Goal: Find specific page/section: Locate item on page

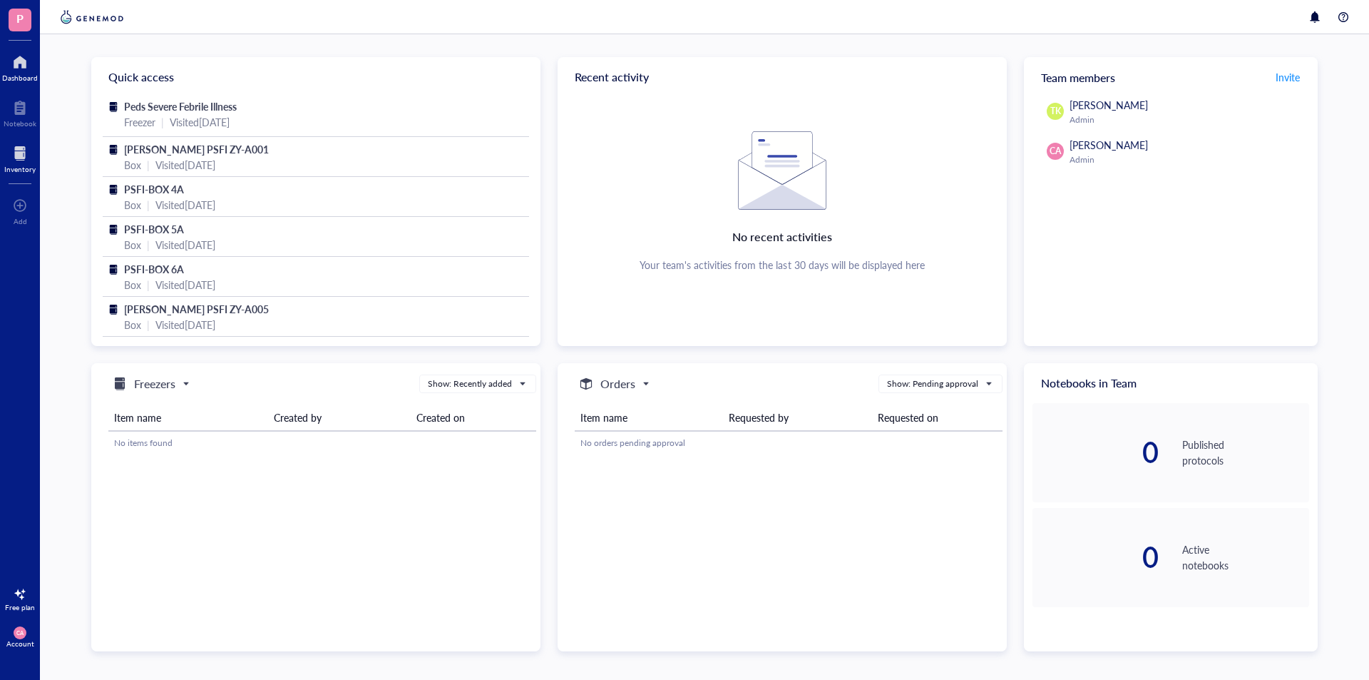
click at [16, 151] on div at bounding box center [19, 153] width 31 height 23
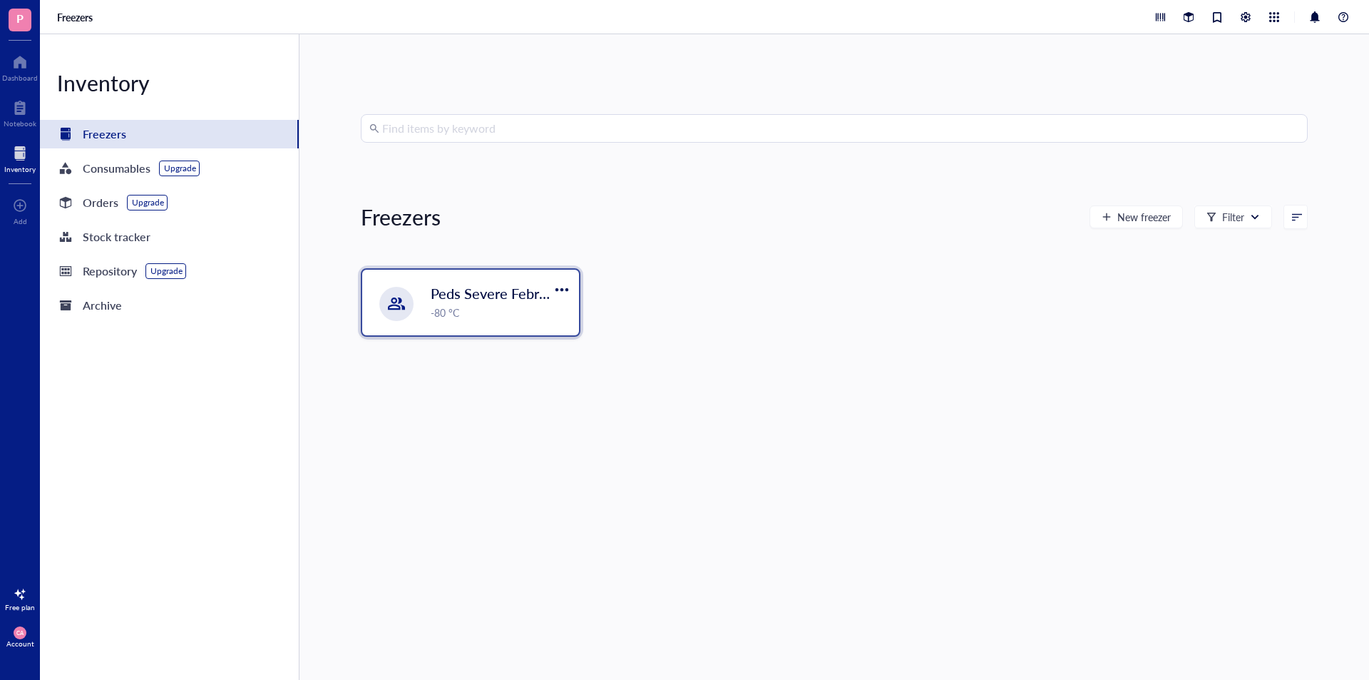
click at [446, 311] on div "-80 °C" at bounding box center [501, 312] width 140 height 16
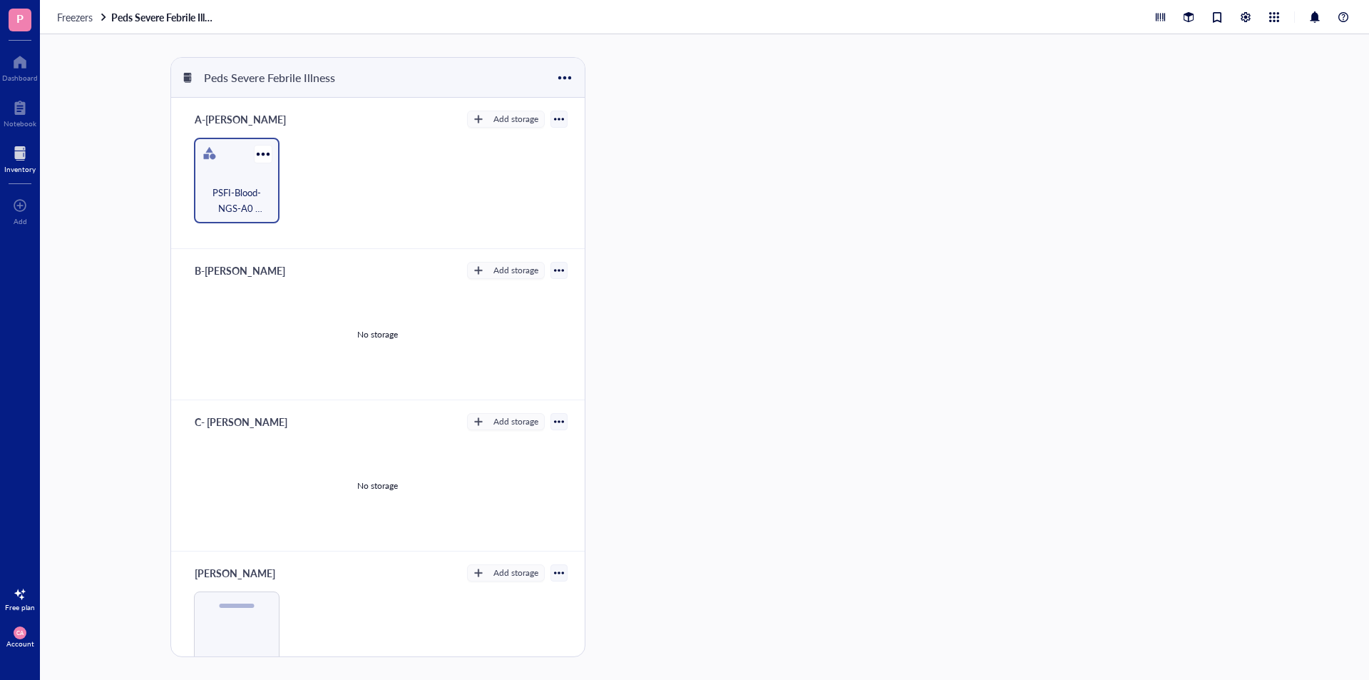
click at [232, 187] on span "PSFI-Blood-NGS-A0 Samples [DATE]" at bounding box center [236, 200] width 71 height 31
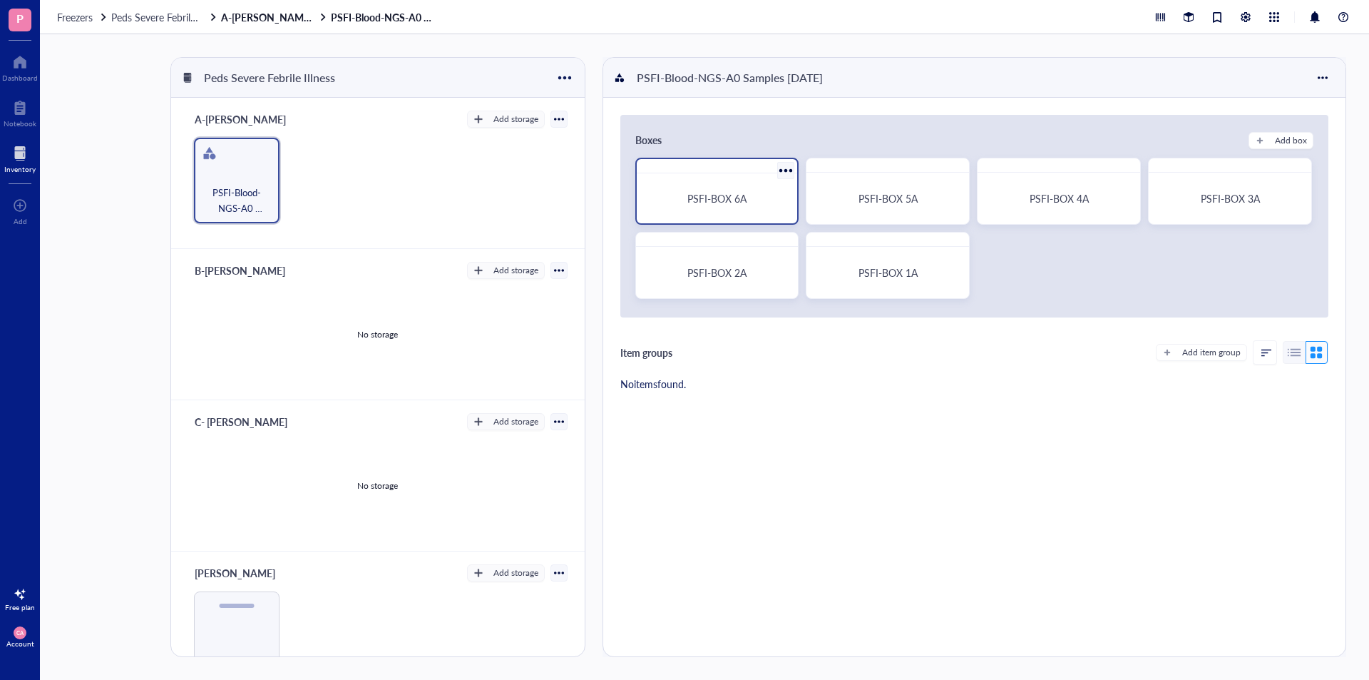
click at [775, 200] on div "PSFI-BOX 6A" at bounding box center [717, 198] width 127 height 13
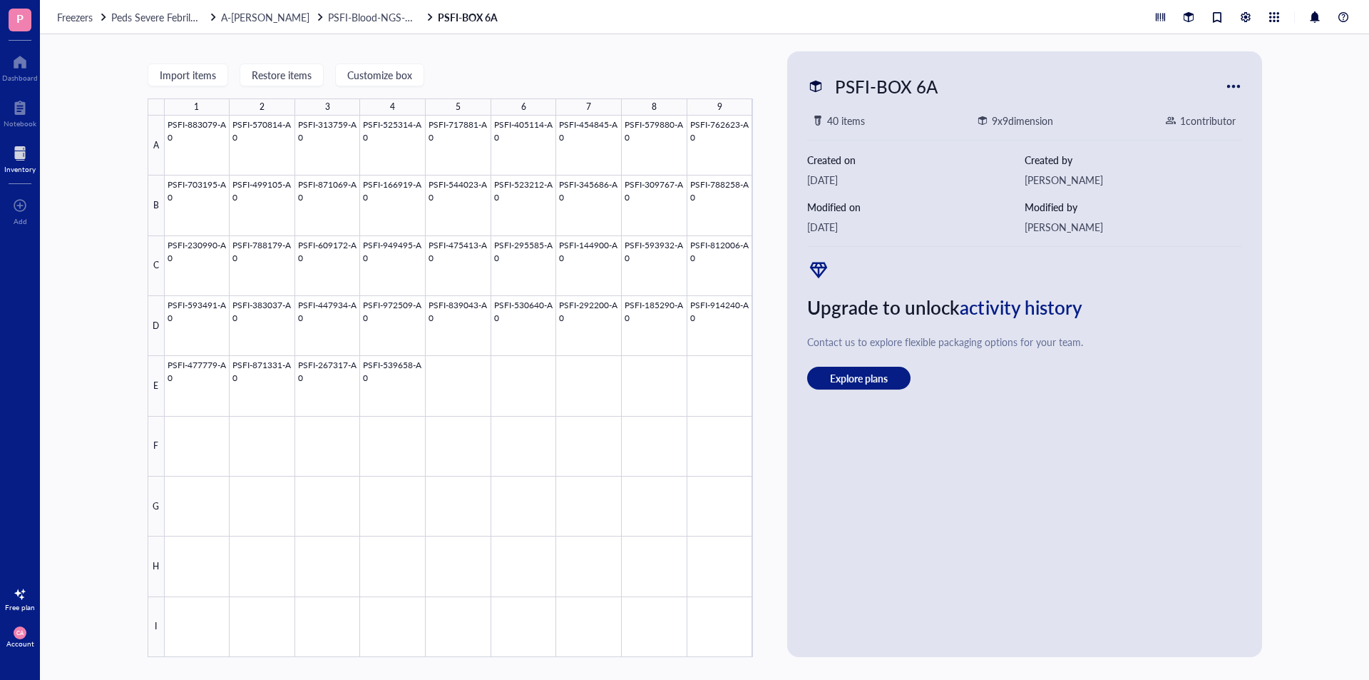
click at [303, 24] on div "Freezers Peds Severe Febrile Illness A-[PERSON_NAME] PSFI-Blood-NGS-A0 Samples …" at bounding box center [704, 17] width 1329 height 34
click at [328, 18] on span "PSFI-Blood-NGS-A0 Samples [DATE]" at bounding box center [409, 17] width 162 height 14
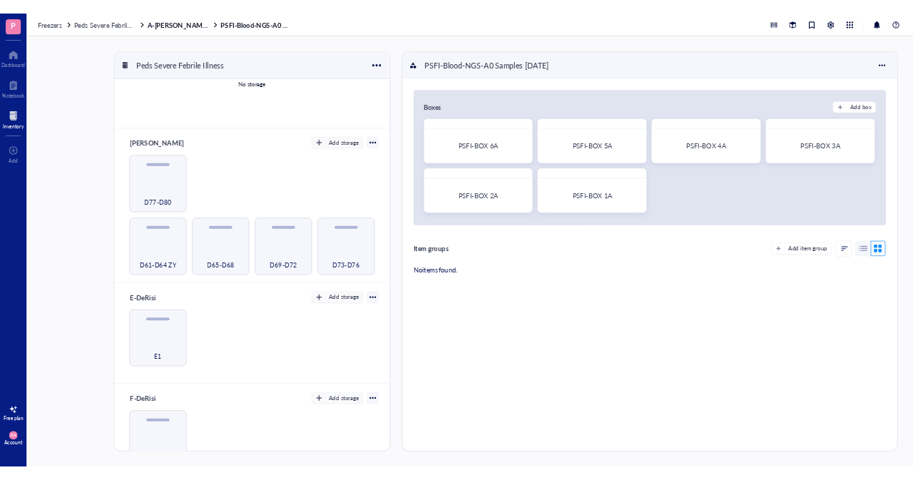
scroll to position [415, 0]
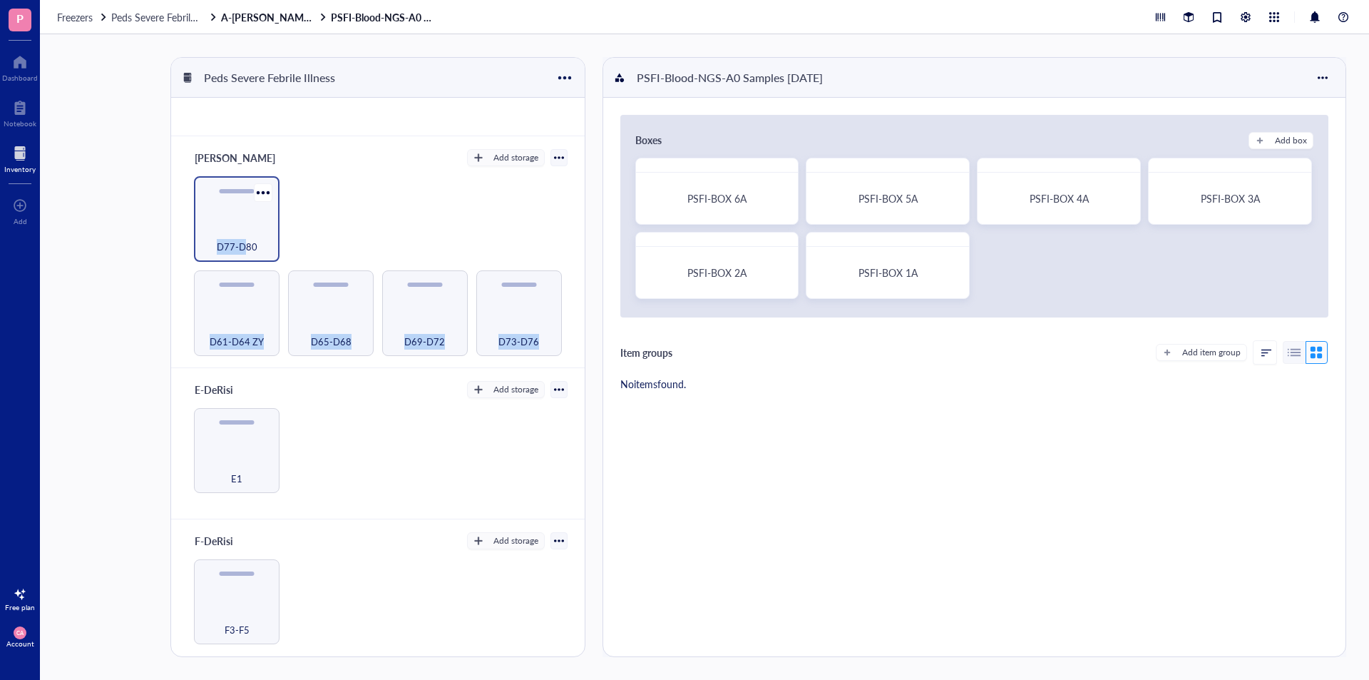
drag, startPoint x: 251, startPoint y: 288, endPoint x: 245, endPoint y: 196, distance: 92.2
click at [245, 196] on div "D61-D64 ZY D65-D68 D69-D72 D73-D76 D77-D80" at bounding box center [377, 266] width 379 height 180
click at [383, 230] on div "D61-D64 ZY D65-D68 D69-D72 D73-D76 D77-D80" at bounding box center [377, 266] width 379 height 180
click at [249, 239] on span "D77-D80" at bounding box center [237, 247] width 41 height 16
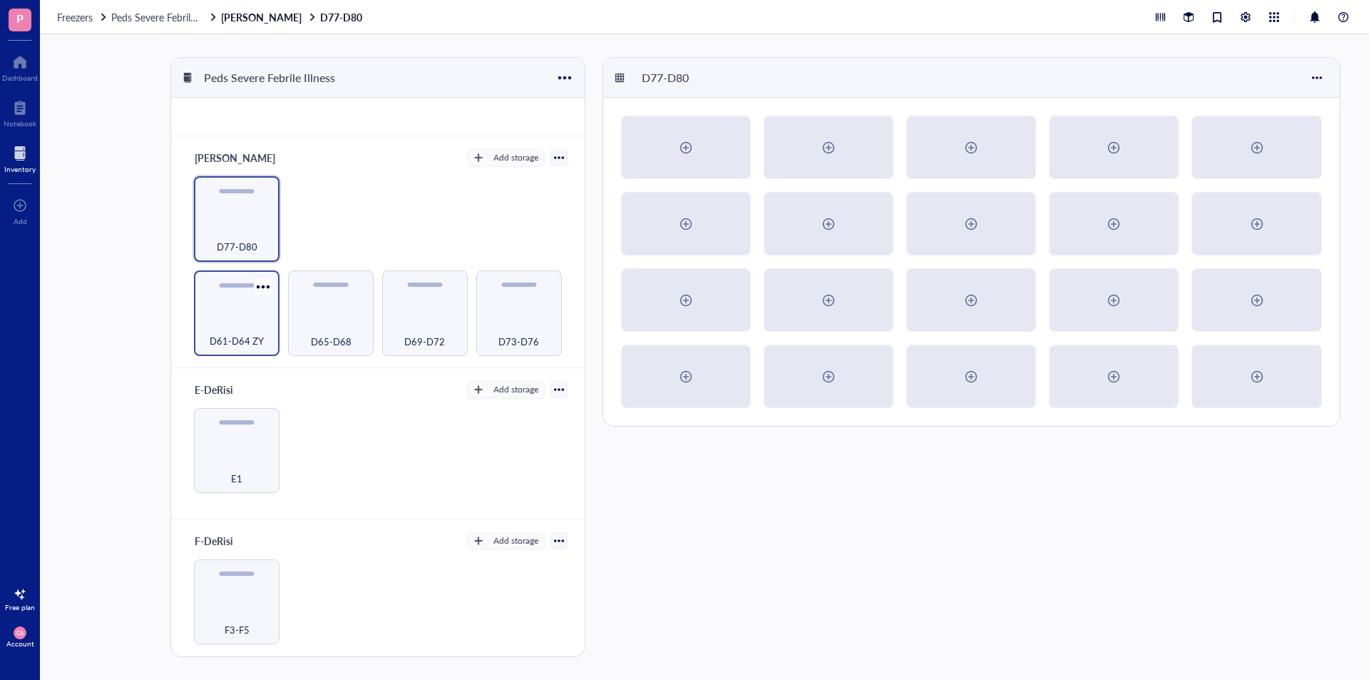
click at [248, 294] on div "D61-D64 ZY" at bounding box center [237, 313] width 86 height 86
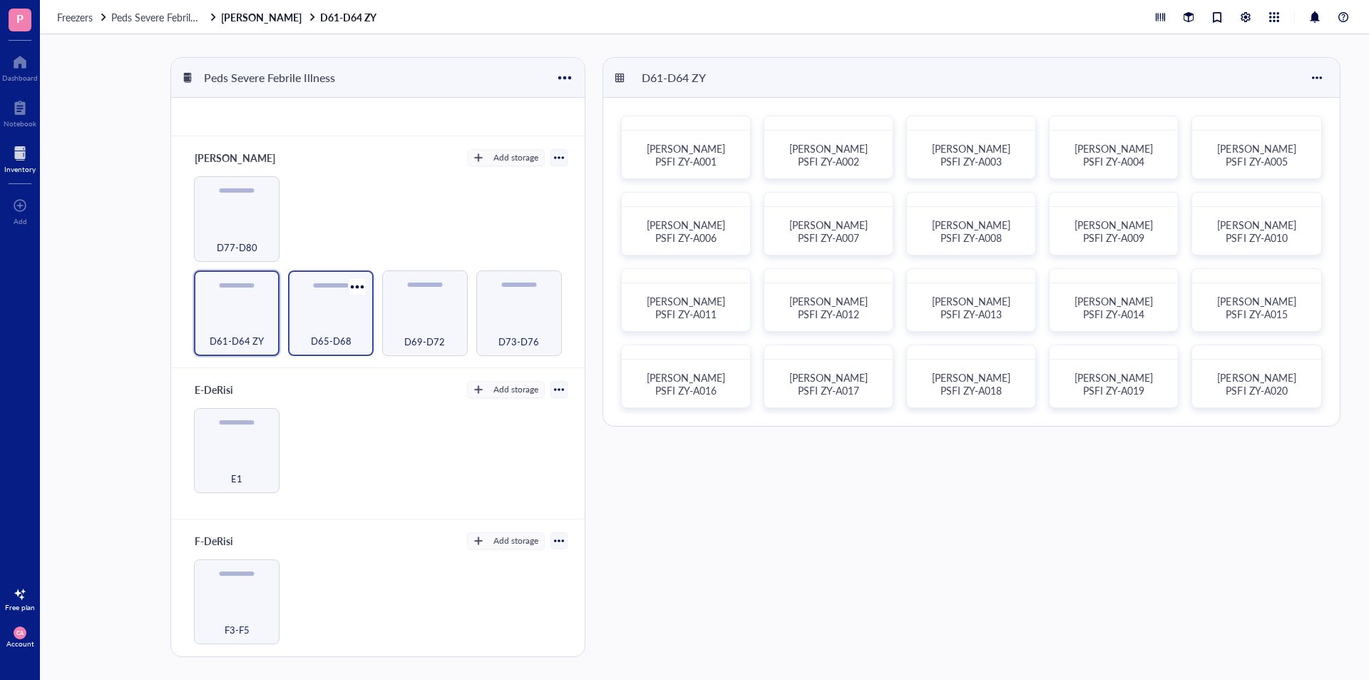
click at [333, 317] on div "D65-D68" at bounding box center [330, 332] width 71 height 31
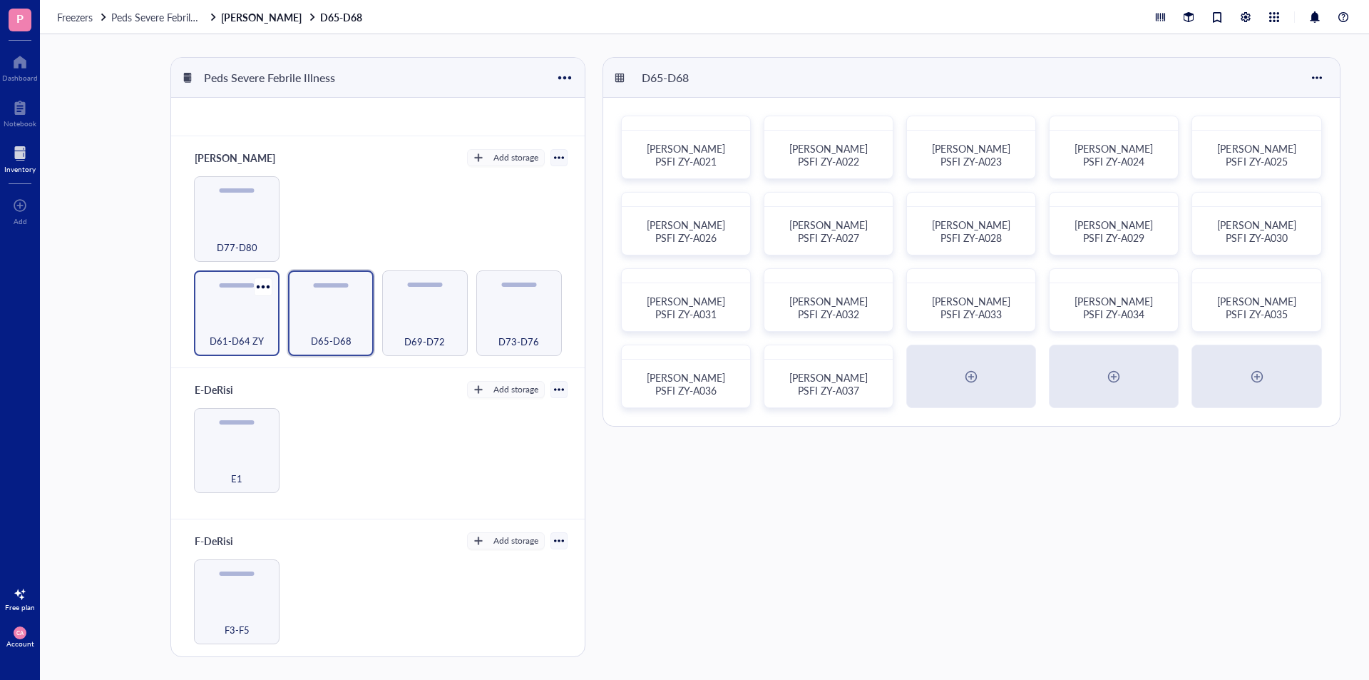
click at [220, 323] on div "D61-D64 ZY" at bounding box center [236, 332] width 71 height 31
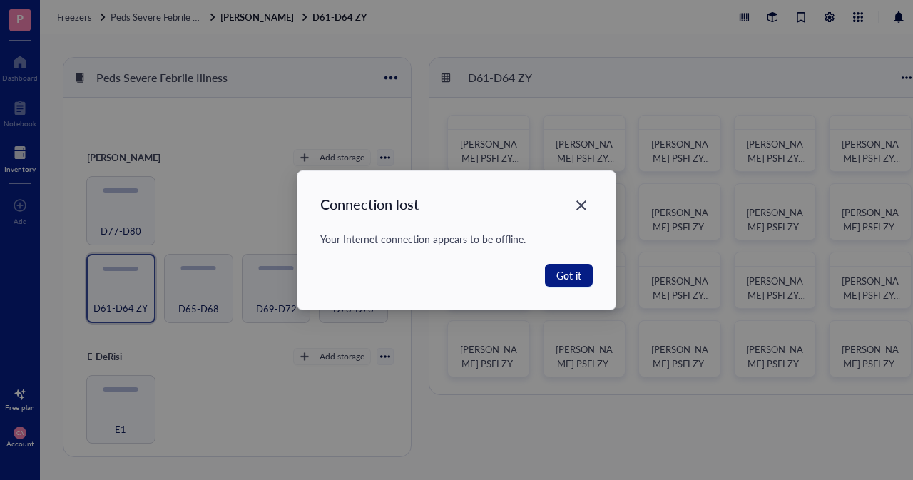
scroll to position [414, 0]
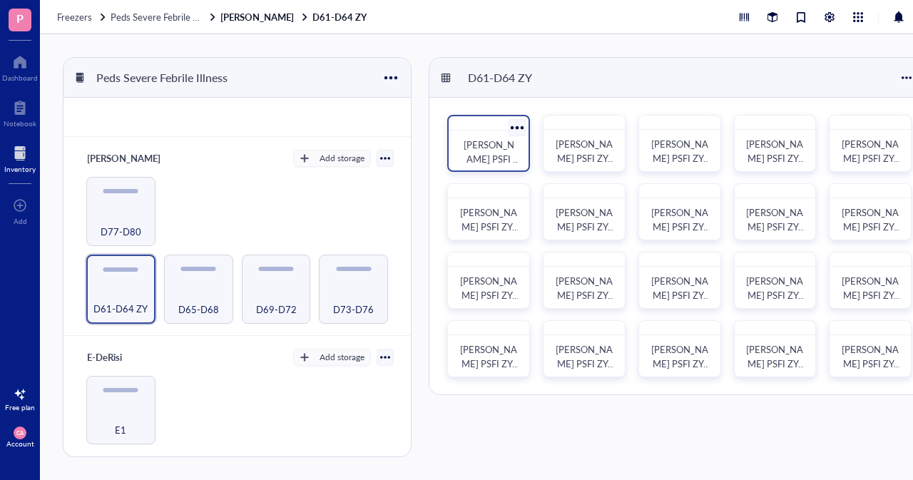
click at [501, 144] on span "[PERSON_NAME] PSFI ZY-A001" at bounding box center [491, 159] width 57 height 42
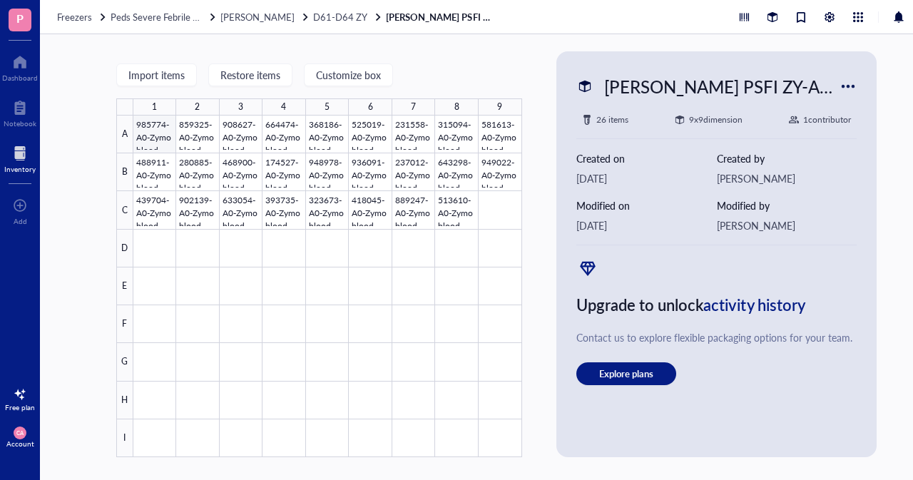
click at [153, 135] on div at bounding box center [327, 287] width 389 height 342
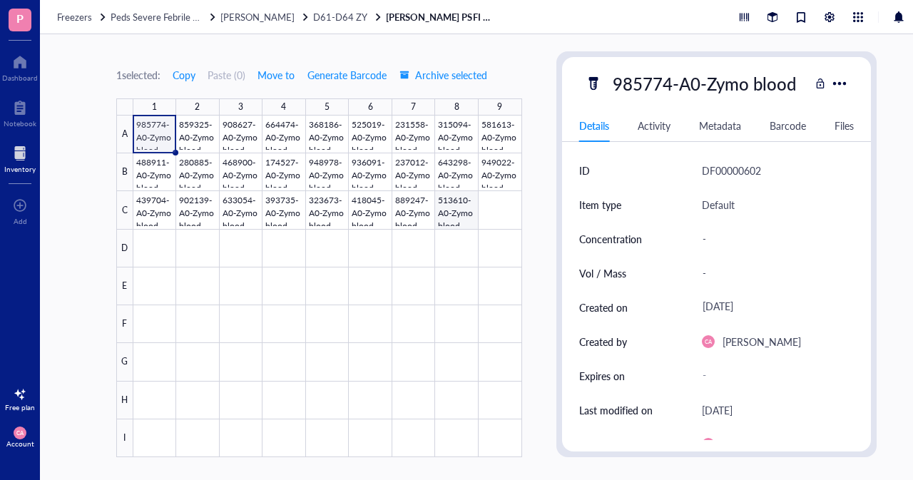
click at [466, 221] on div at bounding box center [327, 287] width 389 height 342
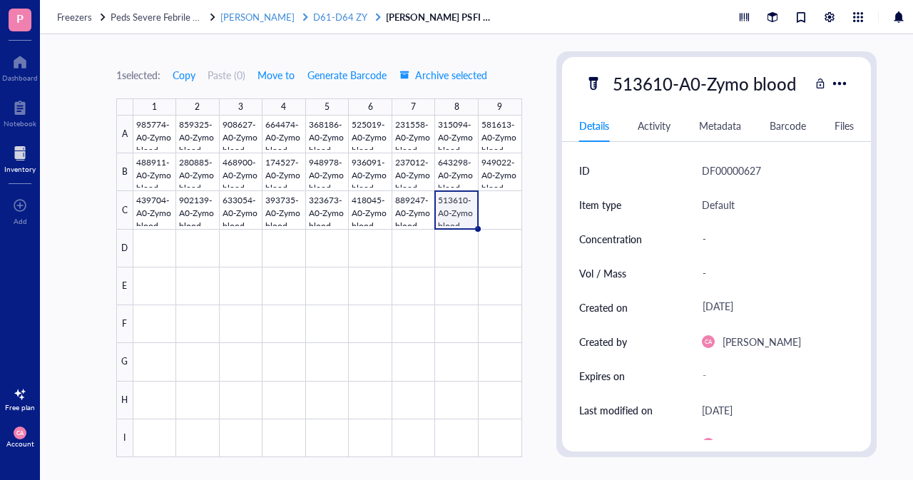
click at [313, 13] on span "D61-D64 ZY" at bounding box center [340, 17] width 54 height 14
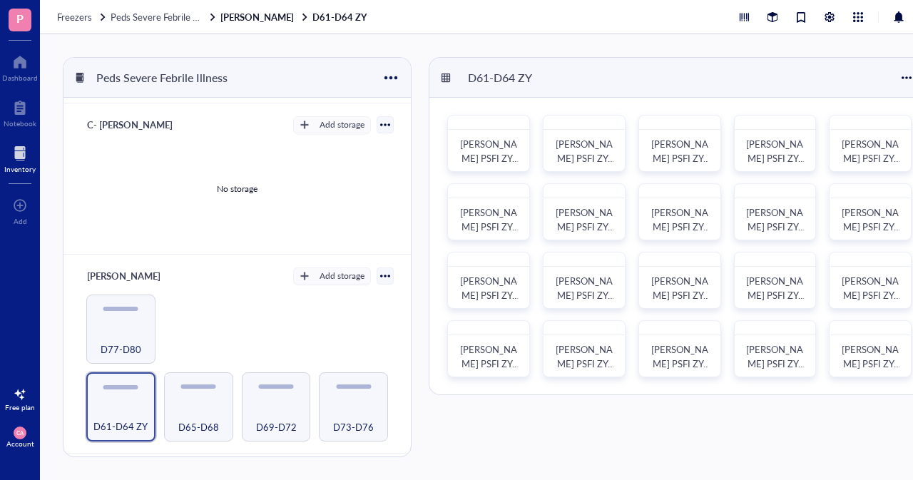
scroll to position [304, 0]
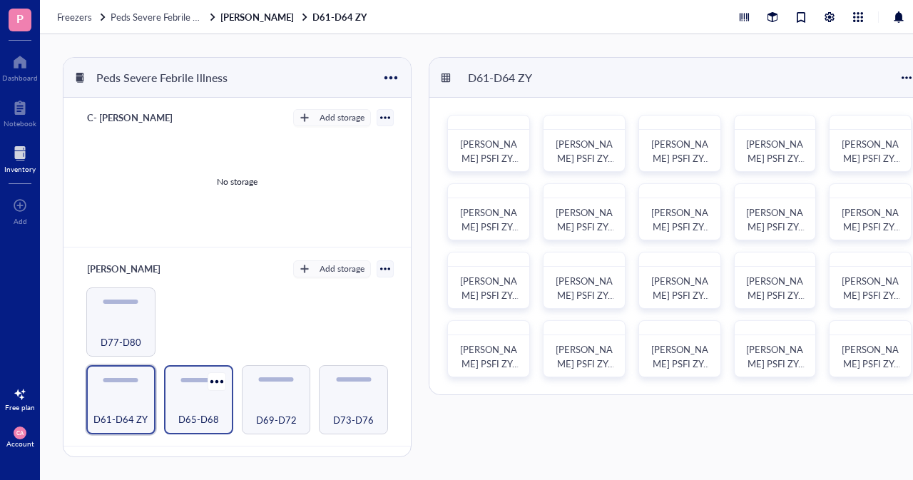
click at [195, 391] on div "D65-D68" at bounding box center [198, 399] width 69 height 69
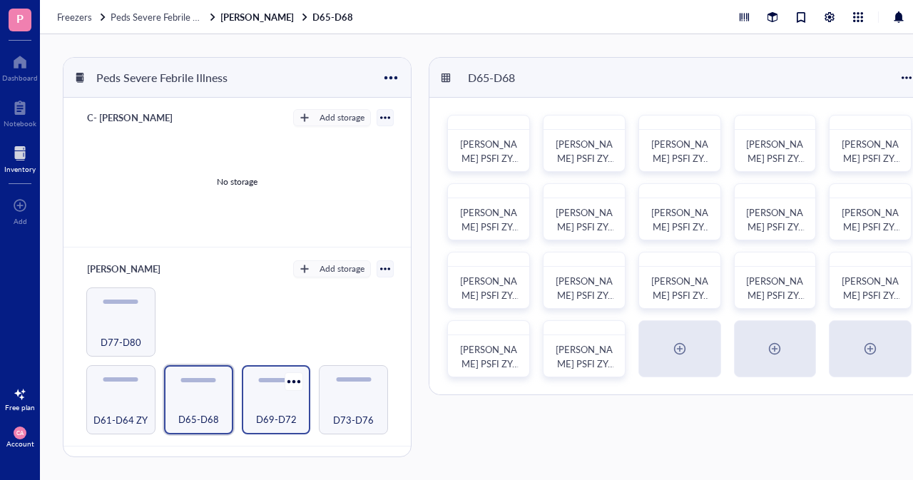
click at [266, 399] on div "D69-D72" at bounding box center [276, 411] width 55 height 31
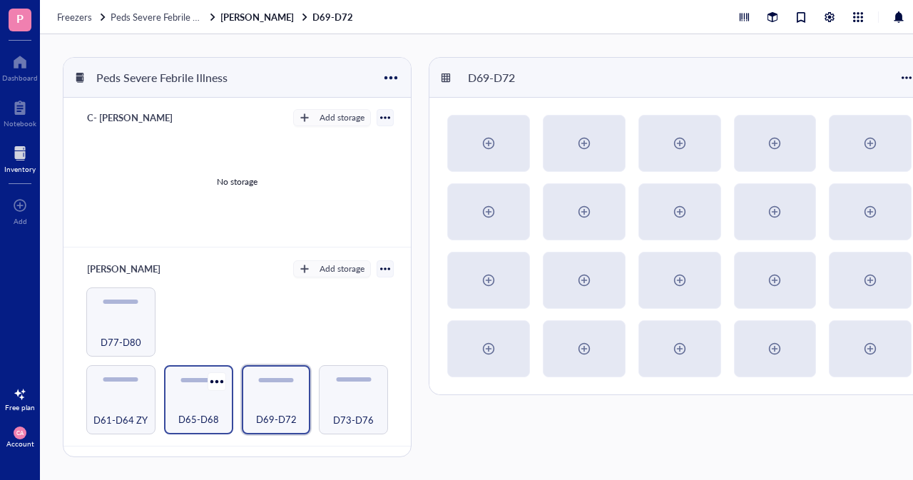
click at [220, 399] on div "D65-D68" at bounding box center [198, 411] width 55 height 31
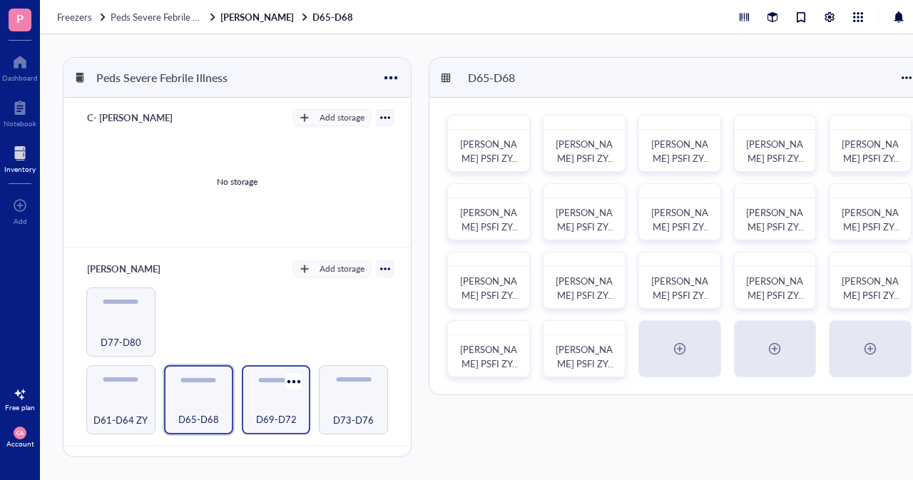
click at [275, 397] on div "D69-D72" at bounding box center [276, 411] width 55 height 31
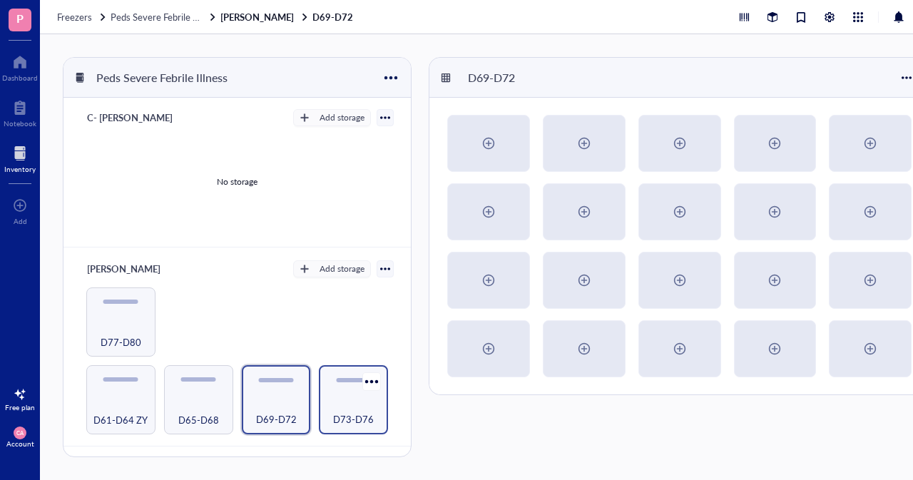
click at [331, 404] on div "D73-D76" at bounding box center [353, 411] width 55 height 31
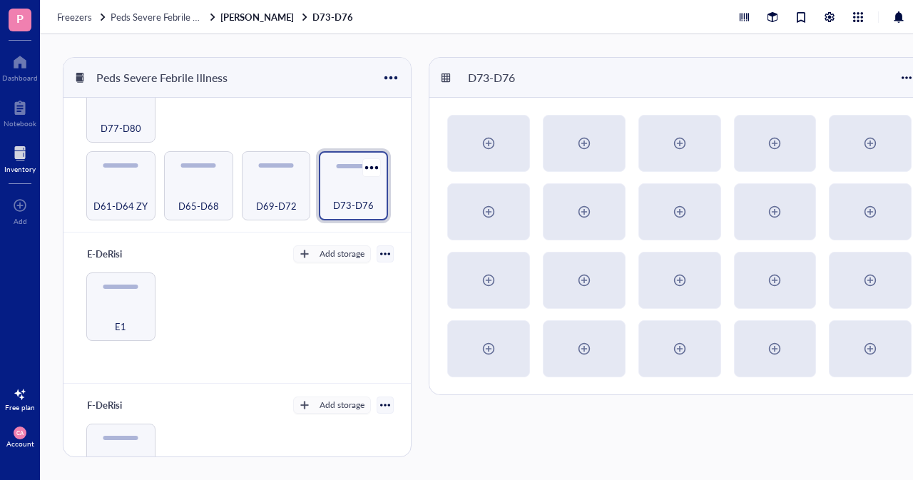
scroll to position [518, 0]
click at [205, 181] on div "D65-D68" at bounding box center [198, 196] width 55 height 31
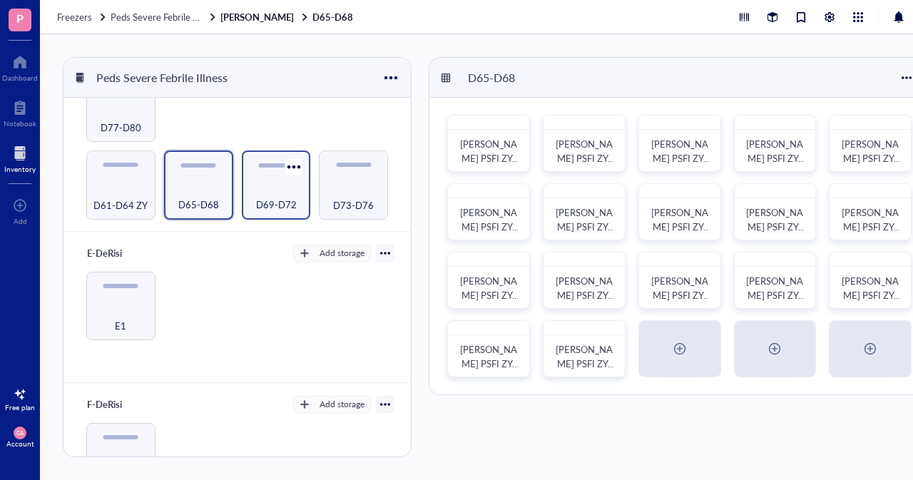
click at [252, 183] on div "D69-D72" at bounding box center [276, 196] width 55 height 31
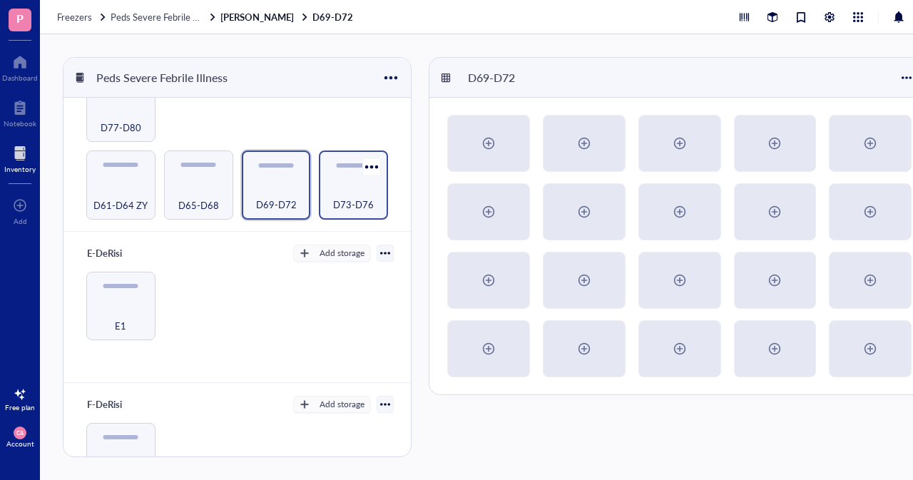
click at [349, 197] on span "D73-D76" at bounding box center [353, 205] width 41 height 16
click at [142, 302] on div "E1" at bounding box center [120, 317] width 55 height 31
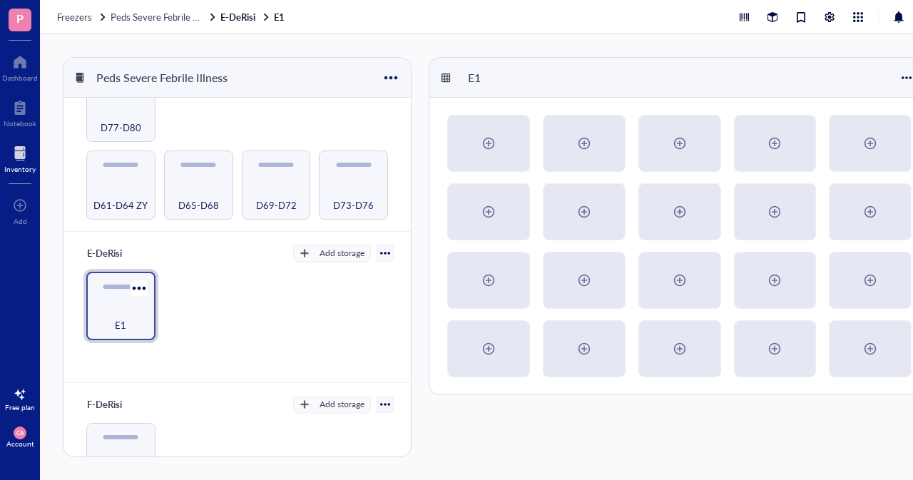
scroll to position [581, 0]
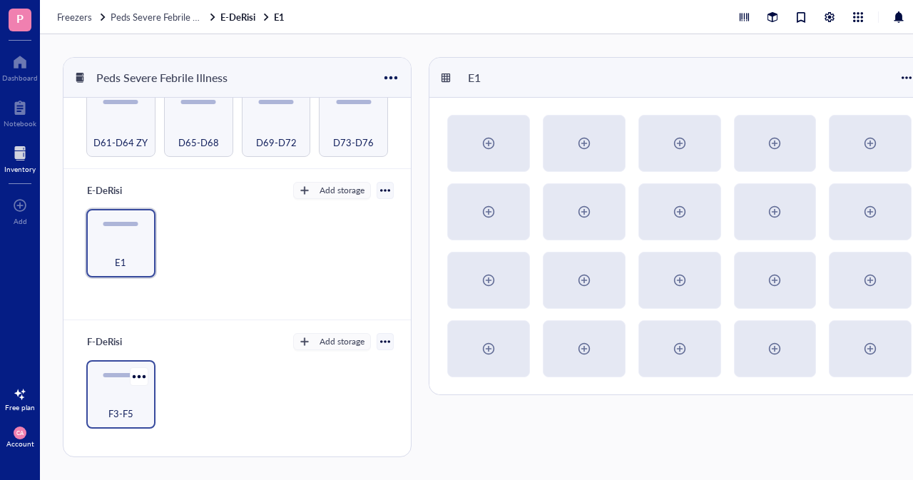
click at [132, 413] on span "F3-F5" at bounding box center [120, 414] width 25 height 16
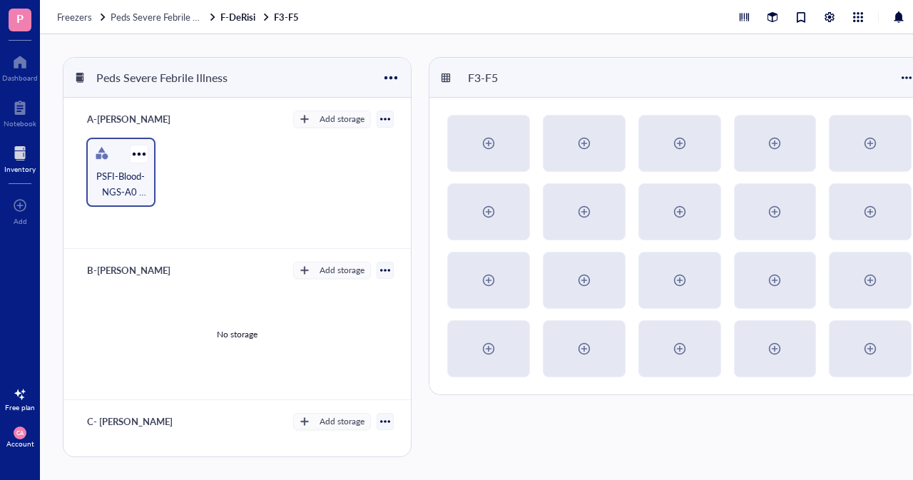
click at [141, 142] on div "PSFI-Blood-NGS-A0 Samples [DATE]" at bounding box center [120, 172] width 69 height 69
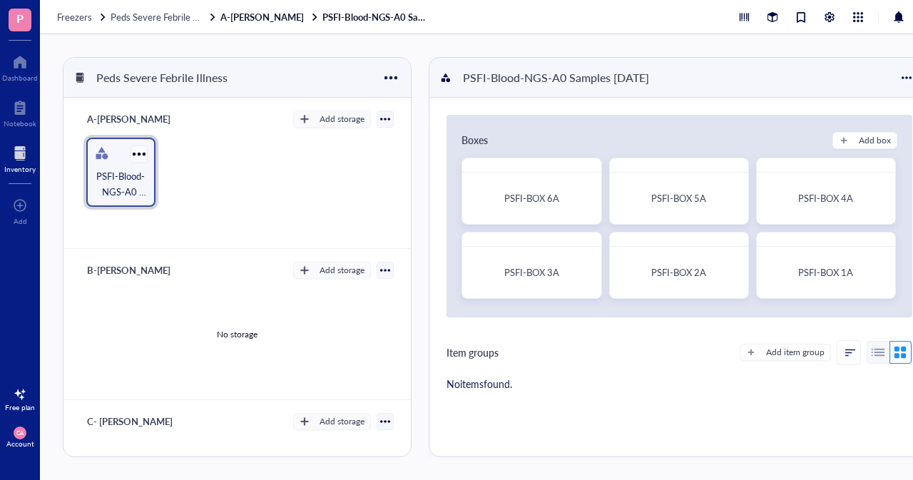
click at [138, 156] on div at bounding box center [138, 153] width 21 height 21
click at [173, 255] on div "Archive" at bounding box center [170, 253] width 31 height 13
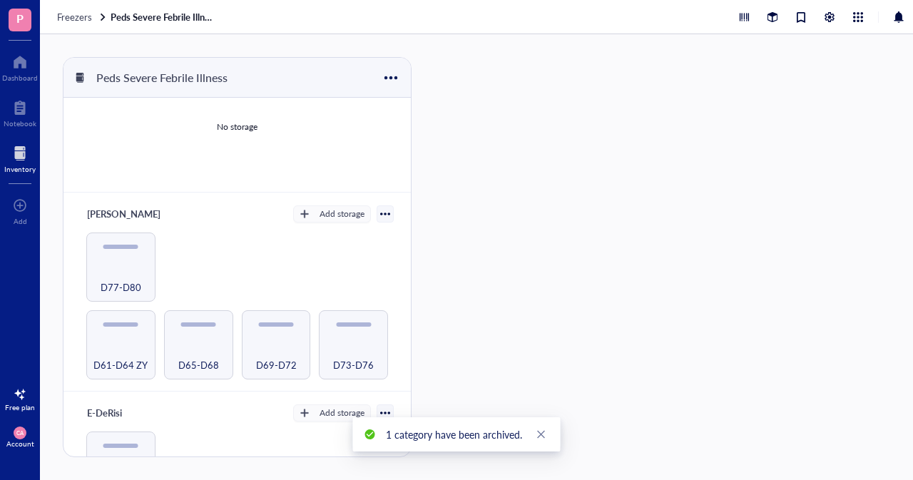
scroll to position [356, 0]
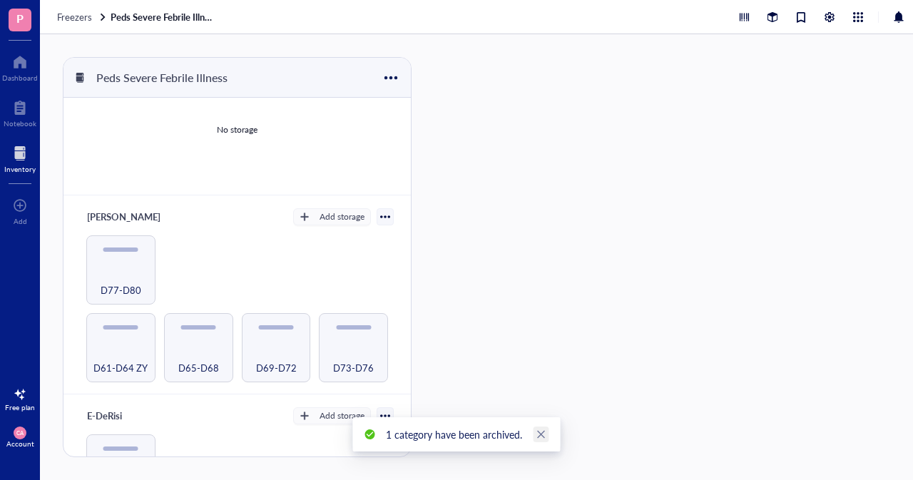
click at [542, 432] on icon "close" at bounding box center [541, 435] width 8 height 8
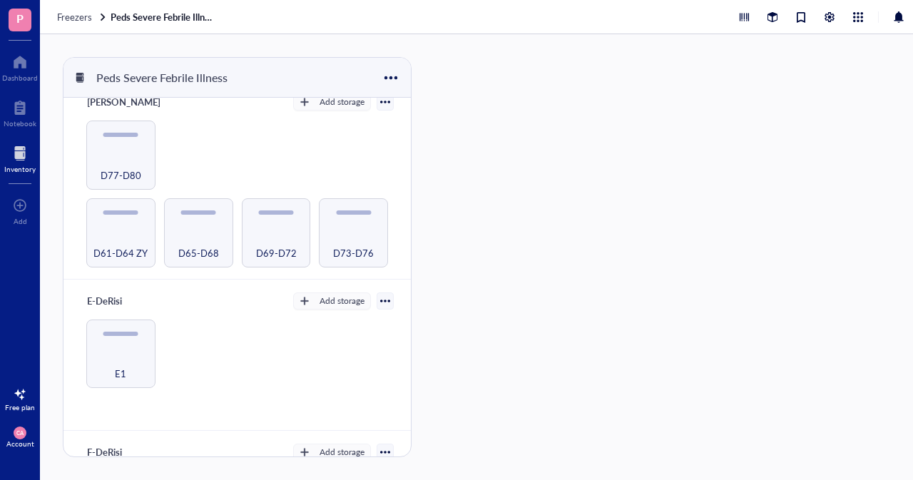
scroll to position [469, 0]
click at [98, 230] on div "D61-D64 ZY" at bounding box center [120, 245] width 55 height 31
